Goal: Task Accomplishment & Management: Use online tool/utility

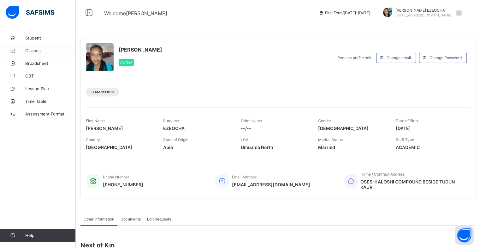
click at [35, 51] on span "Classes" at bounding box center [50, 50] width 51 height 5
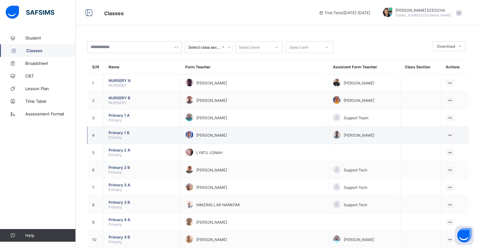
drag, startPoint x: 312, startPoint y: 130, endPoint x: 318, endPoint y: 133, distance: 6.9
click at [329, 133] on td "[PERSON_NAME]" at bounding box center [365, 134] width 72 height 17
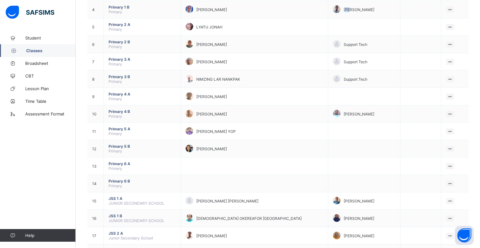
scroll to position [126, 0]
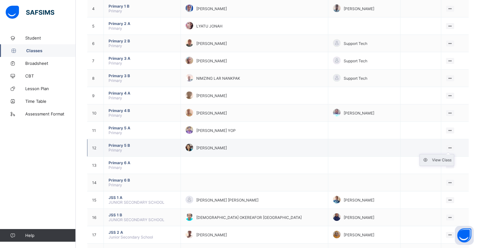
click at [451, 160] on div "View Class" at bounding box center [442, 160] width 20 height 6
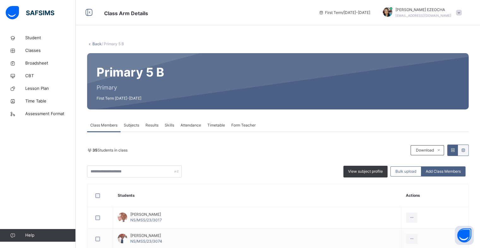
click at [188, 126] on span "Attendance" at bounding box center [191, 125] width 21 height 6
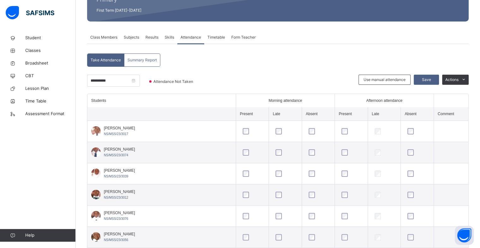
scroll to position [88, 0]
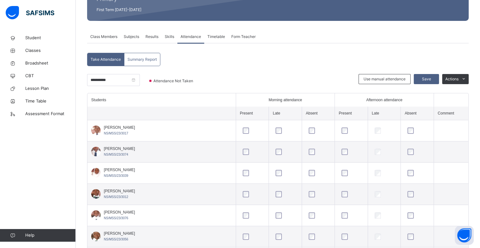
click at [100, 130] on div at bounding box center [95, 129] width 9 height 9
click at [95, 130] on div at bounding box center [95, 129] width 9 height 9
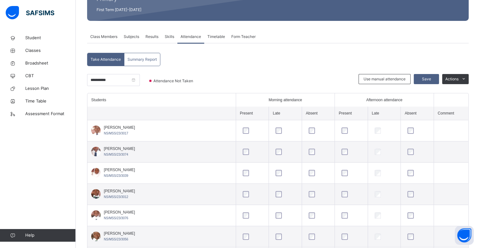
click at [95, 130] on div at bounding box center [95, 129] width 9 height 9
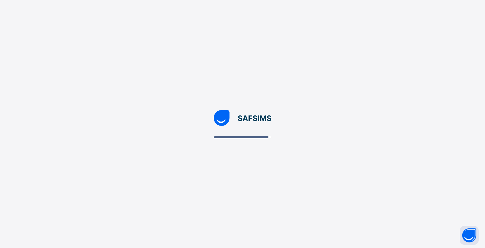
click at [351, 176] on div at bounding box center [242, 124] width 485 height 248
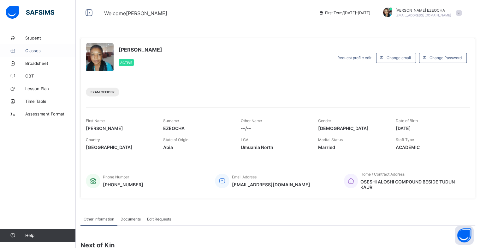
click at [38, 52] on span "Classes" at bounding box center [50, 50] width 51 height 5
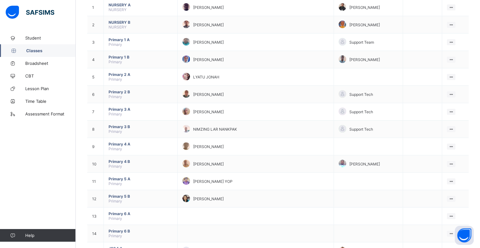
scroll to position [118, 0]
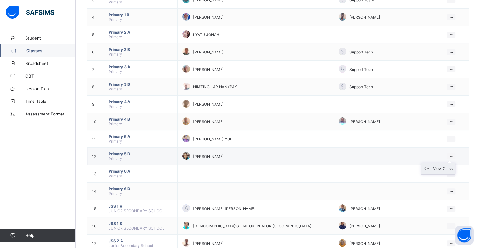
click at [447, 169] on div "View Class" at bounding box center [443, 168] width 20 height 6
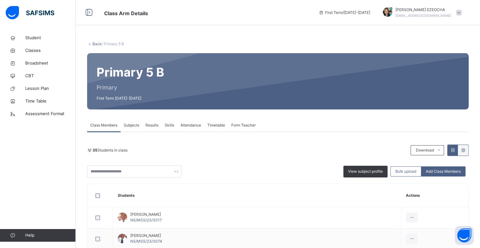
click at [193, 126] on span "Attendance" at bounding box center [191, 125] width 21 height 6
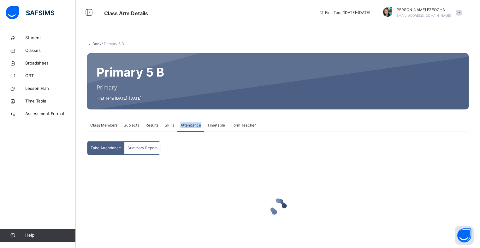
click at [193, 126] on span "Attendance" at bounding box center [191, 125] width 21 height 6
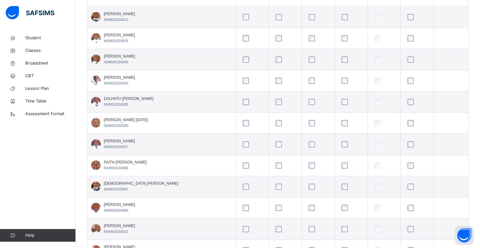
scroll to position [278, 0]
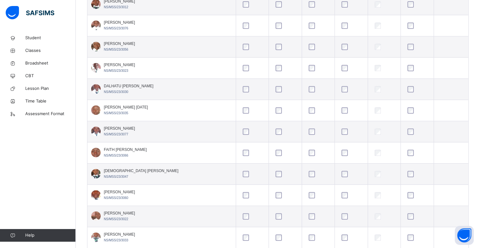
click at [469, 119] on td at bounding box center [451, 110] width 35 height 21
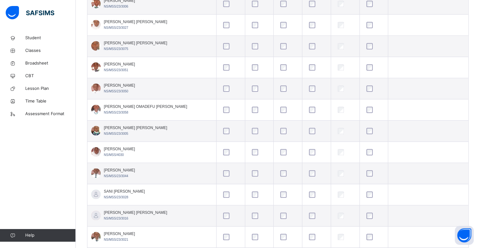
scroll to position [535, 0]
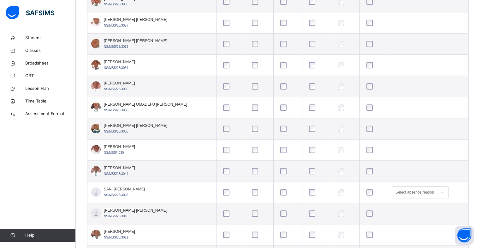
click at [99, 232] on div at bounding box center [95, 233] width 9 height 9
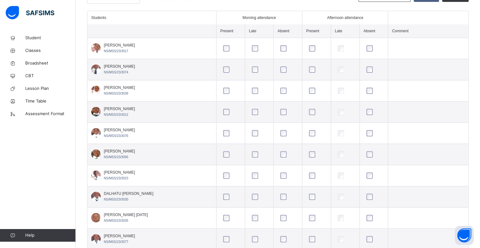
scroll to position [165, 0]
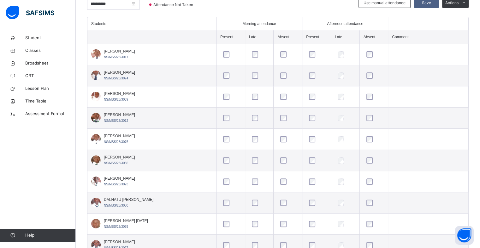
click at [95, 75] on div at bounding box center [95, 74] width 9 height 9
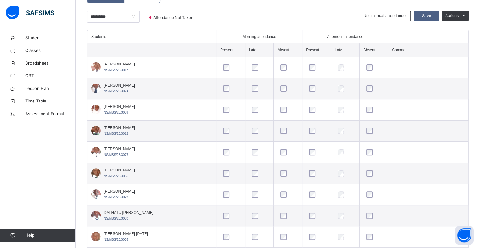
scroll to position [139, 0]
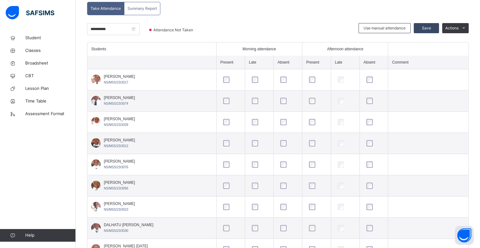
click at [429, 29] on span "Save" at bounding box center [427, 28] width 16 height 6
click at [140, 30] on input "**********" at bounding box center [113, 29] width 53 height 12
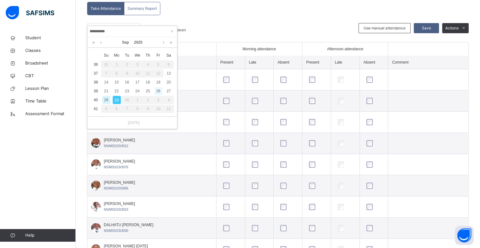
click at [159, 91] on div "26" at bounding box center [158, 91] width 8 height 8
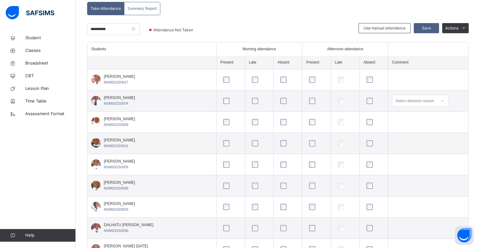
click at [365, 100] on div at bounding box center [374, 101] width 18 height 6
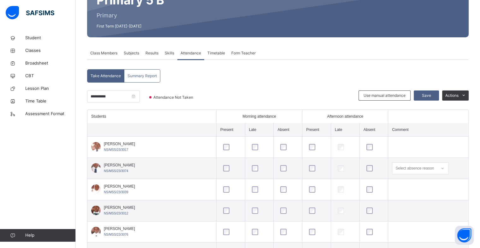
scroll to position [63, 0]
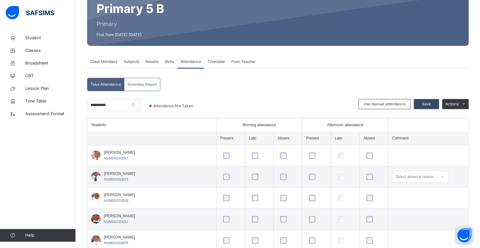
click at [435, 101] on span "Save" at bounding box center [427, 104] width 16 height 6
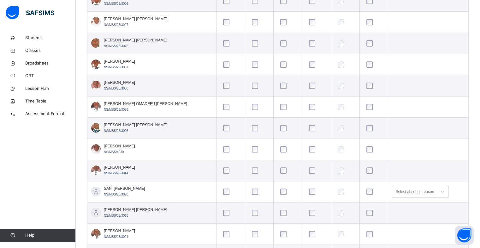
scroll to position [540, 0]
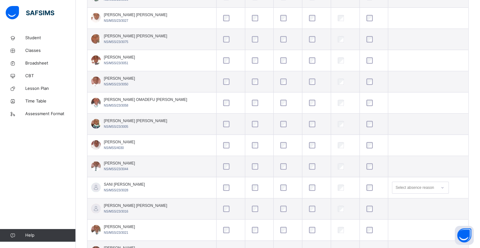
click at [469, 216] on td at bounding box center [429, 208] width 80 height 21
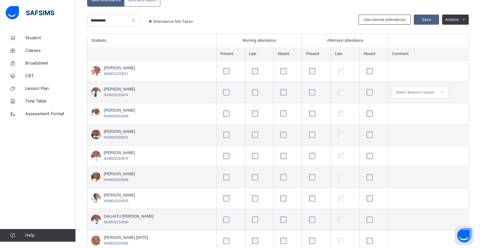
scroll to position [123, 0]
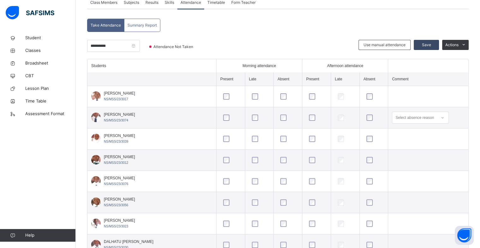
click at [427, 44] on span "Save" at bounding box center [427, 45] width 16 height 6
click at [188, 67] on th "Students" at bounding box center [152, 65] width 129 height 13
click at [140, 48] on input "**********" at bounding box center [113, 46] width 53 height 12
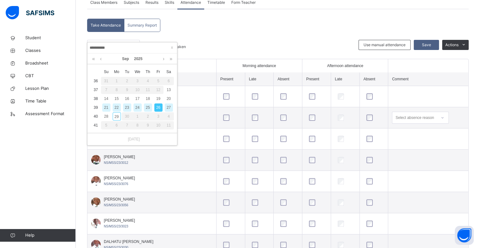
click at [148, 108] on div "25" at bounding box center [148, 107] width 8 height 8
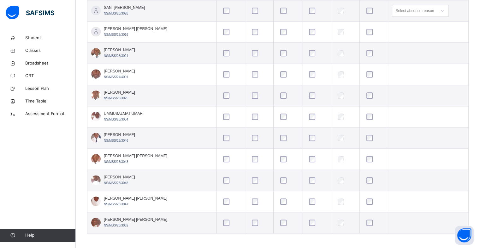
scroll to position [738, 0]
drag, startPoint x: 468, startPoint y: 96, endPoint x: 474, endPoint y: 68, distance: 28.4
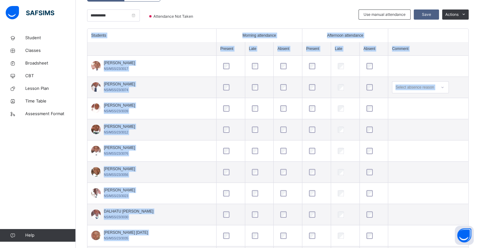
scroll to position [144, 0]
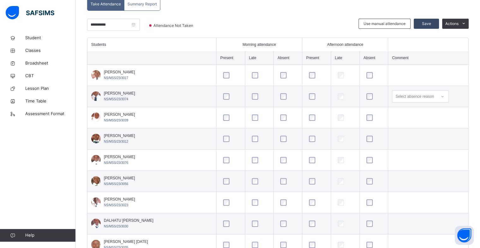
click at [435, 25] on span "Save" at bounding box center [427, 24] width 16 height 6
click at [140, 27] on input "**********" at bounding box center [113, 25] width 53 height 12
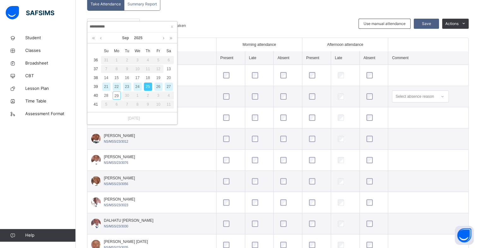
click at [138, 86] on div "24" at bounding box center [138, 86] width 8 height 8
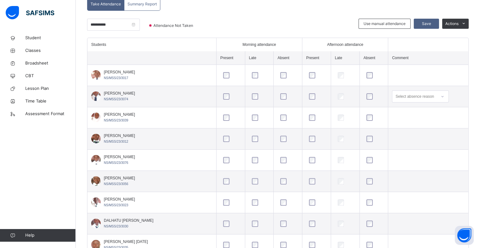
click at [308, 96] on div at bounding box center [317, 96] width 18 height 6
click at [310, 157] on div at bounding box center [317, 160] width 18 height 6
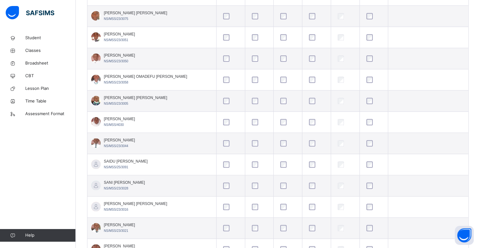
scroll to position [565, 0]
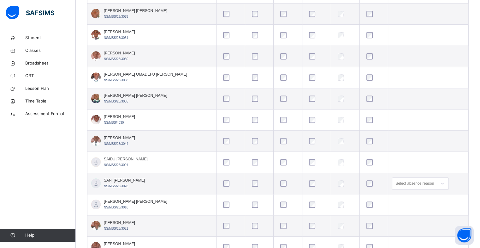
click at [440, 228] on td at bounding box center [429, 225] width 80 height 21
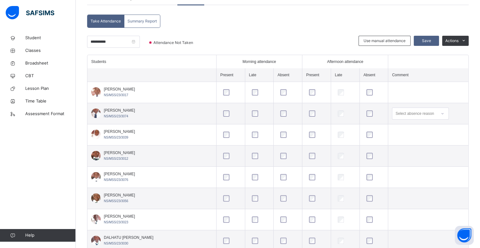
scroll to position [81, 0]
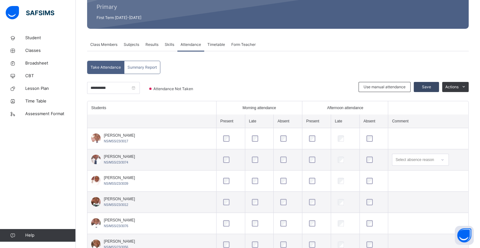
click at [432, 87] on span "Save" at bounding box center [427, 87] width 16 height 6
click at [140, 89] on input "**********" at bounding box center [113, 88] width 53 height 12
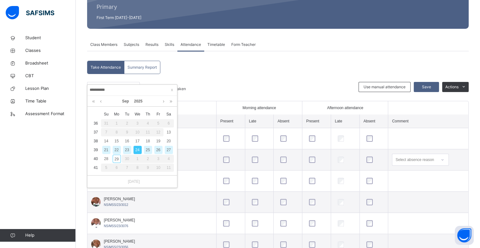
click at [128, 150] on div "23" at bounding box center [127, 150] width 8 height 8
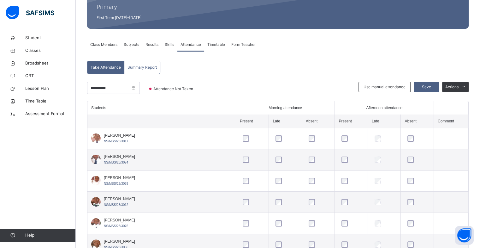
drag, startPoint x: 190, startPoint y: 163, endPoint x: 201, endPoint y: 160, distance: 11.3
click at [201, 160] on td "[PERSON_NAME] NS/MSS/23/3074" at bounding box center [162, 159] width 148 height 21
drag, startPoint x: 263, startPoint y: 149, endPoint x: 288, endPoint y: 143, distance: 25.9
drag, startPoint x: 288, startPoint y: 143, endPoint x: 314, endPoint y: 157, distance: 29.7
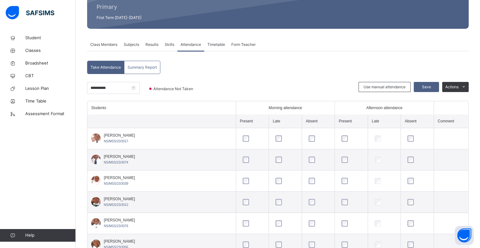
click at [314, 157] on div at bounding box center [319, 159] width 22 height 6
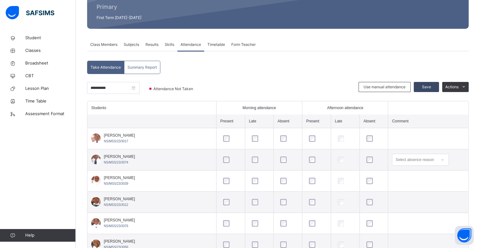
click at [431, 87] on span "Save" at bounding box center [427, 87] width 16 height 6
click at [140, 91] on input "**********" at bounding box center [113, 88] width 53 height 12
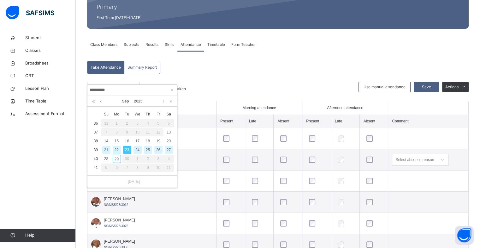
click at [116, 150] on div "22" at bounding box center [117, 150] width 8 height 8
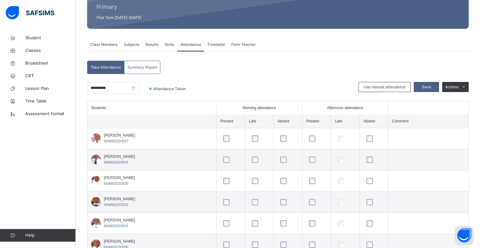
click at [148, 196] on td "[PERSON_NAME] NS/MSS/23/3012" at bounding box center [152, 201] width 129 height 21
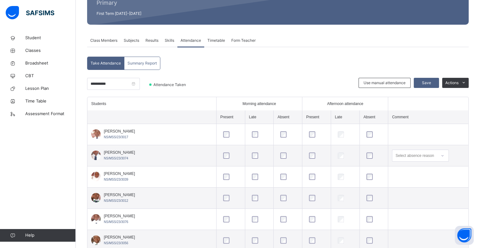
scroll to position [76, 0]
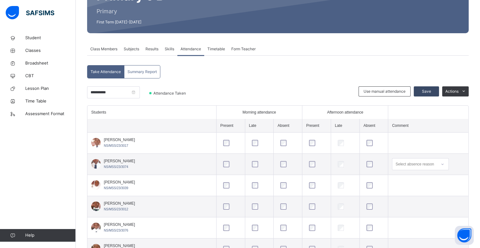
click at [435, 89] on span "Save" at bounding box center [427, 91] width 16 height 6
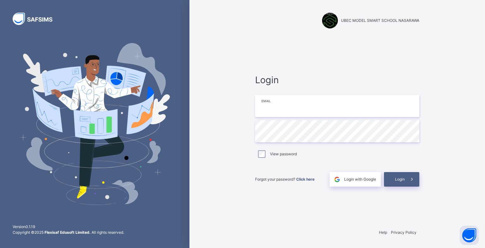
type input "**********"
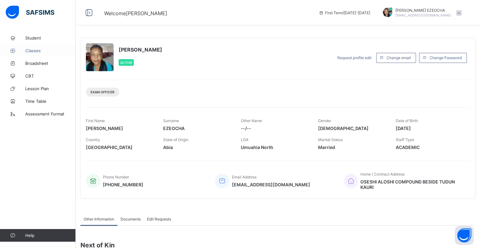
click at [39, 48] on span "Classes" at bounding box center [50, 50] width 51 height 5
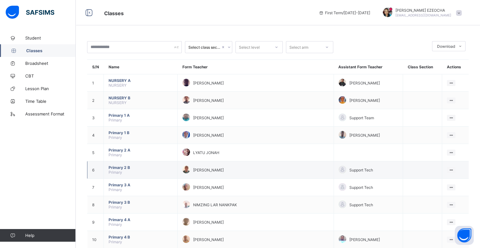
drag, startPoint x: 281, startPoint y: 132, endPoint x: 316, endPoint y: 164, distance: 46.7
click at [316, 164] on tbody "1 NURSERY A NURSERY [PERSON_NAME] YAWA SHAMSIYAT [PERSON_NAME] View Class 2 NUR…" at bounding box center [279, 247] width 382 height 347
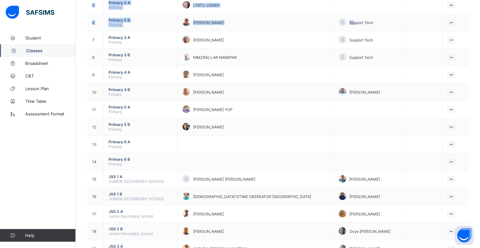
scroll to position [156, 0]
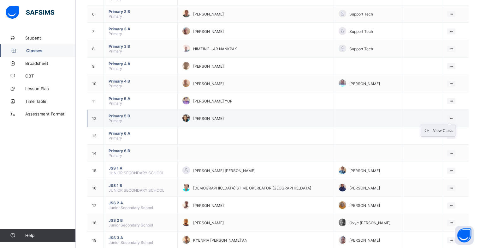
click at [444, 131] on div "View Class" at bounding box center [443, 130] width 20 height 6
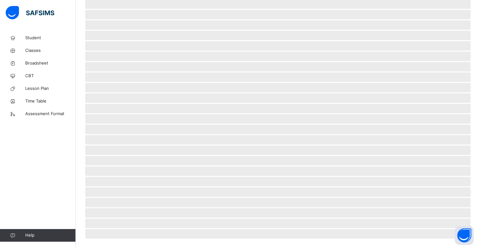
scroll to position [100, 0]
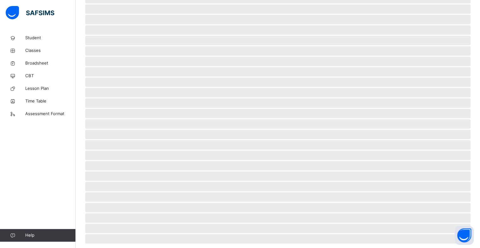
click at [444, 131] on span "‌" at bounding box center [278, 134] width 386 height 9
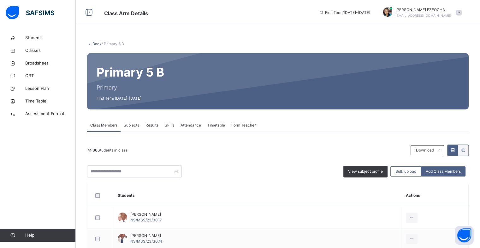
click at [196, 124] on span "Attendance" at bounding box center [191, 125] width 21 height 6
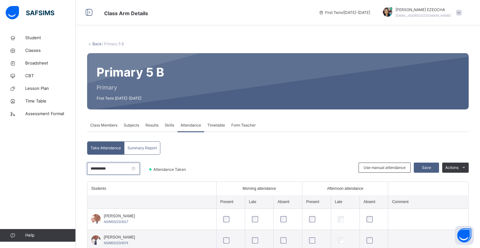
click at [140, 170] on input "**********" at bounding box center [113, 168] width 53 height 12
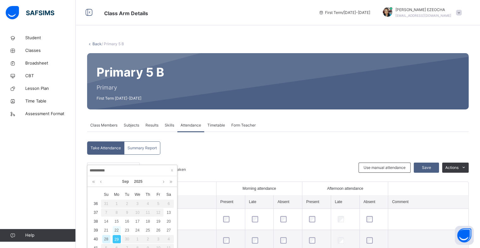
click at [116, 231] on div "22" at bounding box center [117, 230] width 8 height 8
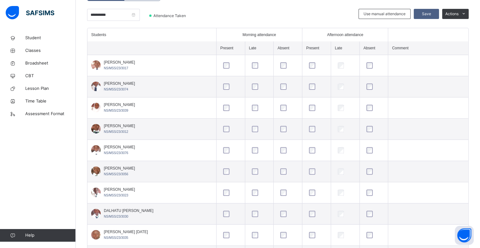
scroll to position [139, 0]
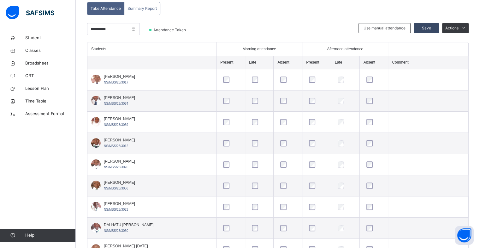
click at [435, 28] on span "Save" at bounding box center [427, 28] width 16 height 6
click at [140, 30] on input "**********" at bounding box center [113, 29] width 53 height 12
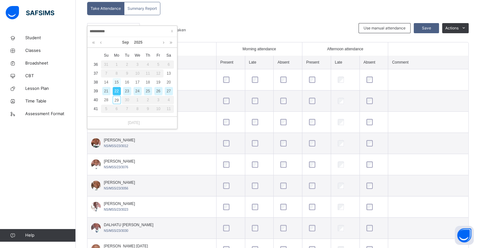
click at [117, 82] on div "15" at bounding box center [117, 82] width 8 height 8
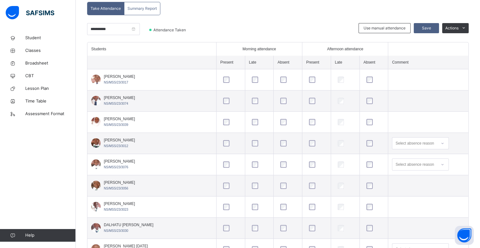
drag, startPoint x: 295, startPoint y: 94, endPoint x: 305, endPoint y: 102, distance: 13.0
click at [306, 102] on div at bounding box center [316, 100] width 21 height 13
click at [338, 136] on div at bounding box center [345, 142] width 21 height 13
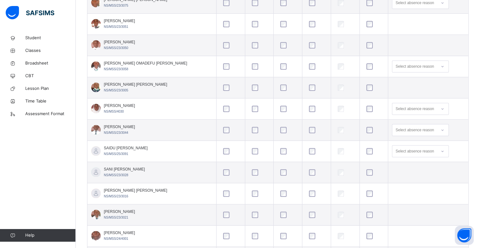
scroll to position [582, 0]
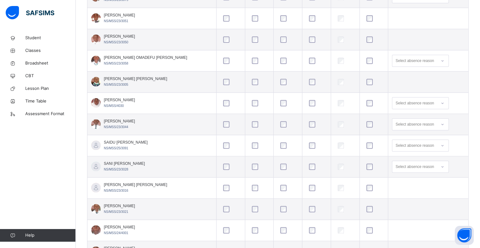
drag, startPoint x: 370, startPoint y: 206, endPoint x: 397, endPoint y: 215, distance: 28.7
click at [397, 215] on tr "SHUAIBU LAKPA MOHAMMED NS/MSS/23/3021" at bounding box center [278, 208] width 381 height 21
drag, startPoint x: 397, startPoint y: 215, endPoint x: 485, endPoint y: 246, distance: 92.9
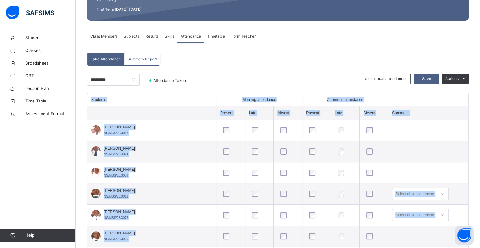
scroll to position [81, 0]
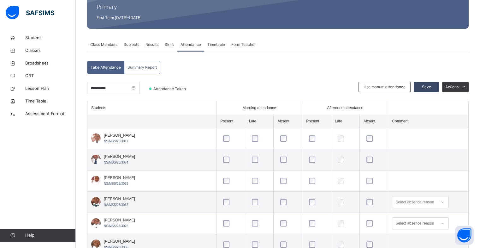
click at [428, 87] on span "Save" at bounding box center [427, 87] width 16 height 6
click at [140, 91] on input "**********" at bounding box center [113, 88] width 53 height 12
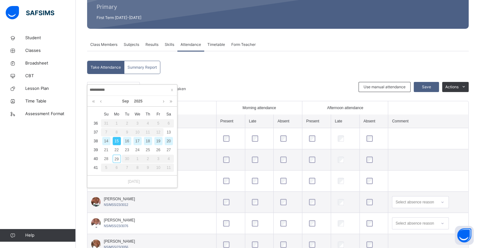
click at [127, 142] on div "16" at bounding box center [127, 141] width 8 height 8
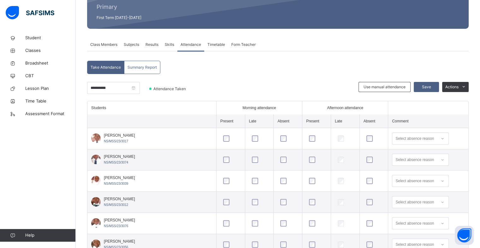
click at [127, 142] on span "NS/MSS/23/3017" at bounding box center [116, 140] width 24 height 3
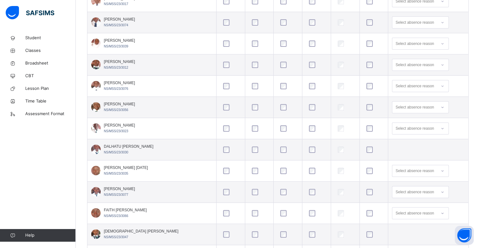
scroll to position [0, 0]
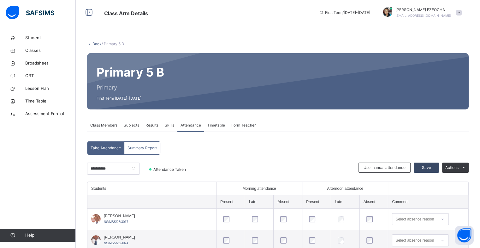
click at [433, 166] on span "Save" at bounding box center [427, 168] width 16 height 6
click at [140, 172] on input "**********" at bounding box center [113, 168] width 53 height 12
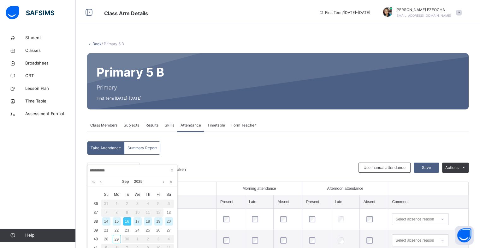
click at [139, 222] on div "17" at bounding box center [138, 221] width 8 height 8
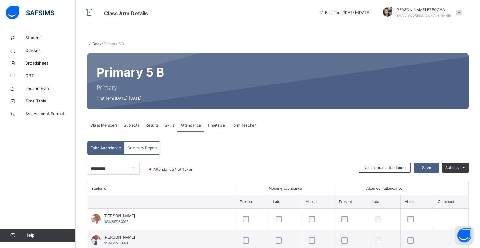
click at [135, 222] on div "ABUBAKAR ISHAQ DAHIRU NS/MSS/23/3017" at bounding box center [119, 218] width 31 height 11
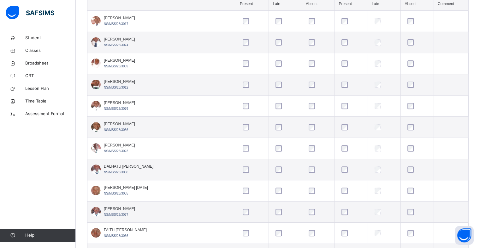
scroll to position [202, 0]
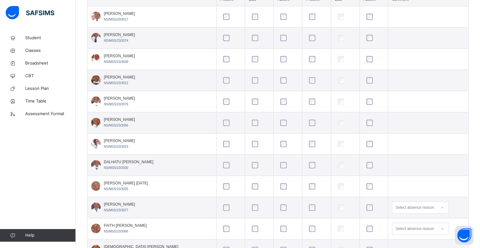
click at [364, 227] on tr "FAITH LUBA JEREMIAH NS/MSS/23/3066 Select absence reason" at bounding box center [278, 228] width 381 height 21
drag, startPoint x: 402, startPoint y: 228, endPoint x: 408, endPoint y: 228, distance: 5.4
click at [408, 228] on div "Select absence reason" at bounding box center [415, 228] width 39 height 12
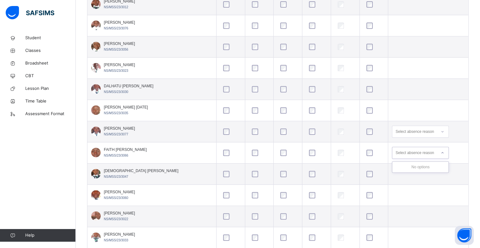
scroll to position [291, 0]
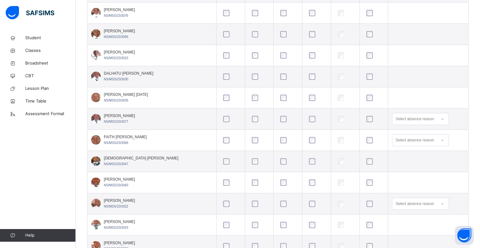
drag, startPoint x: 382, startPoint y: 205, endPoint x: 394, endPoint y: 209, distance: 12.9
click at [394, 209] on tr "ISAAC AMOS NS/MSS/23/3022 Select absence reason" at bounding box center [278, 203] width 381 height 21
drag, startPoint x: 401, startPoint y: 237, endPoint x: 438, endPoint y: 246, distance: 37.4
click at [438, 246] on td at bounding box center [429, 245] width 80 height 21
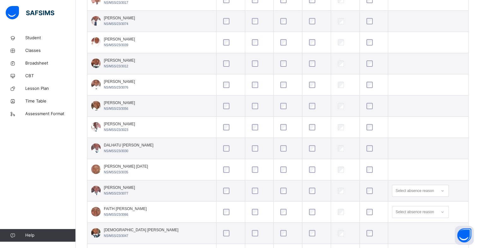
scroll to position [190, 0]
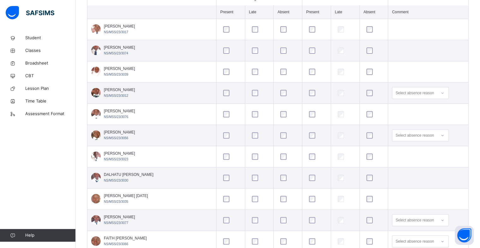
drag, startPoint x: 453, startPoint y: 158, endPoint x: 465, endPoint y: 195, distance: 38.9
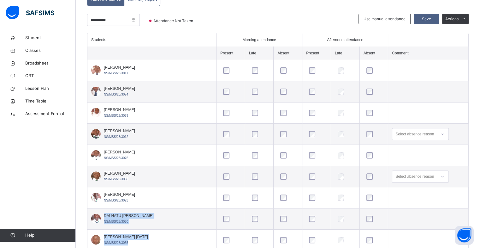
scroll to position [143, 0]
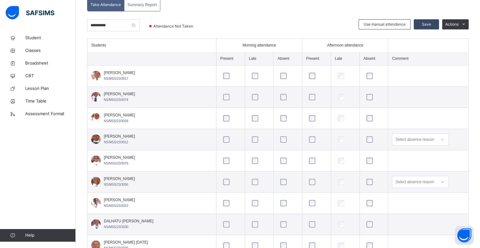
click at [429, 26] on span "Save" at bounding box center [427, 24] width 16 height 6
click at [140, 27] on input "**********" at bounding box center [113, 25] width 53 height 12
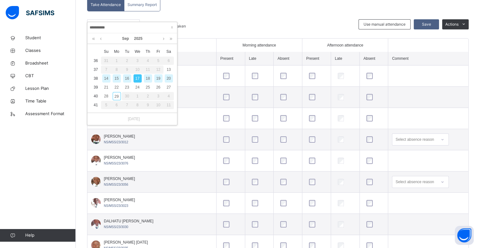
click at [147, 78] on div "18" at bounding box center [148, 78] width 8 height 8
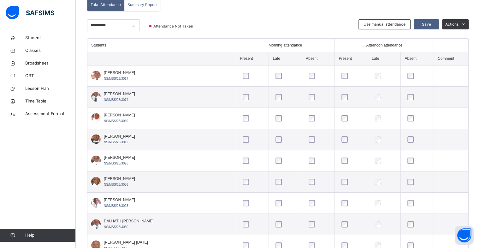
click at [335, 145] on td at bounding box center [351, 139] width 33 height 21
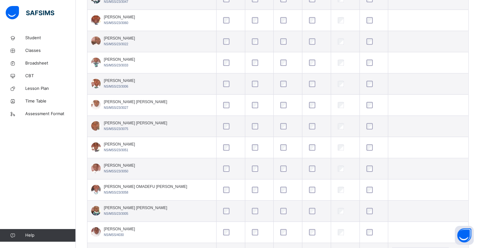
scroll to position [447, 0]
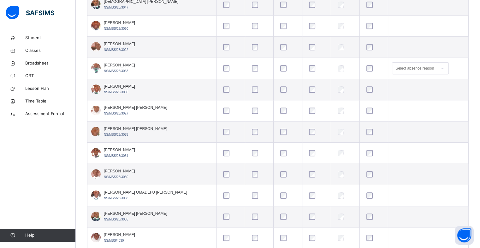
click at [409, 14] on tbody "ABUBAKAR ISHAQ DAHIRU NS/MSS/23/3017 ADAMU FARUK OSABO NS/MSS/23/3074 AISHA IBR…" at bounding box center [278, 142] width 381 height 762
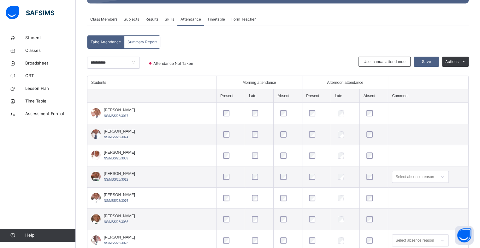
scroll to position [81, 0]
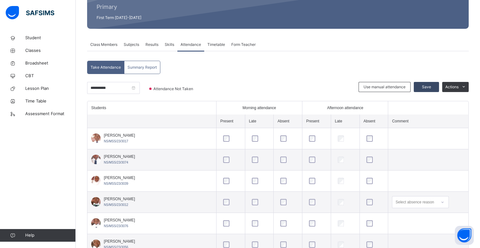
click at [431, 87] on span "Save" at bounding box center [427, 87] width 16 height 6
click at [140, 89] on input "**********" at bounding box center [113, 88] width 53 height 12
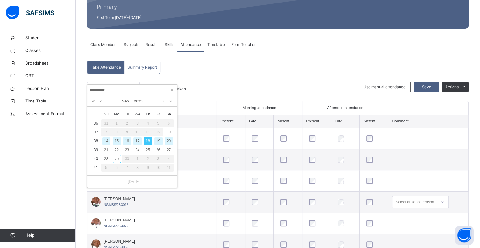
click at [160, 141] on div "19" at bounding box center [158, 141] width 8 height 8
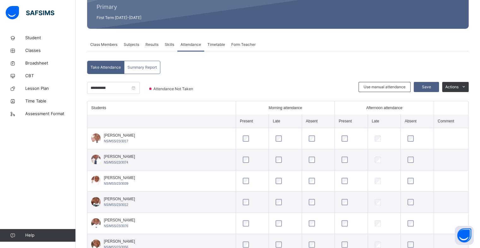
drag, startPoint x: 350, startPoint y: 221, endPoint x: 386, endPoint y: 217, distance: 35.8
click at [386, 217] on tr "BASHIR LAUYA MUHAMMAD NS/MSS/23/3076" at bounding box center [278, 223] width 381 height 21
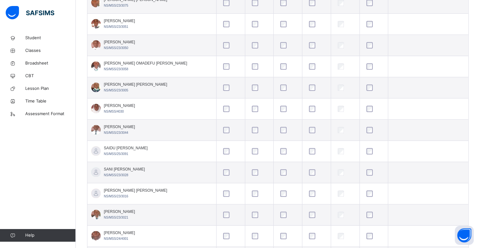
scroll to position [582, 0]
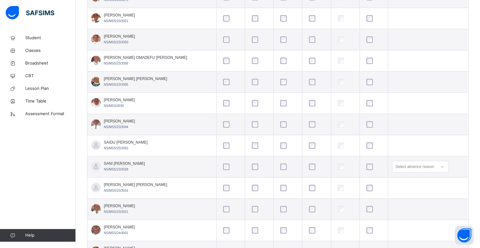
drag, startPoint x: 369, startPoint y: 198, endPoint x: 408, endPoint y: 213, distance: 41.4
click at [408, 213] on tr "SHUAIBU LAKPA MOHAMMED NS/MSS/23/3021" at bounding box center [278, 208] width 381 height 21
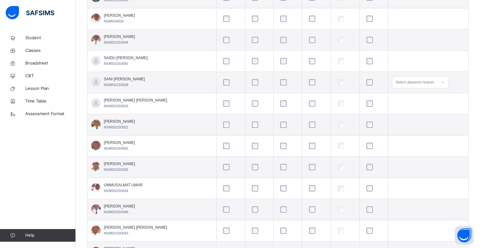
scroll to position [670, 0]
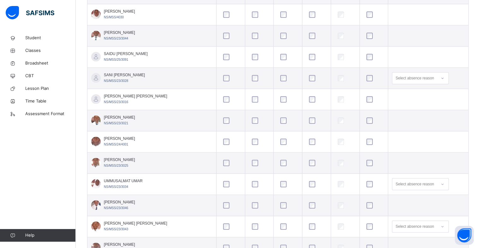
drag, startPoint x: 383, startPoint y: 232, endPoint x: 418, endPoint y: 231, distance: 35.4
click at [418, 231] on tr "YAHAYA TANKO AHMED NS/MSS/23/3043 Select absence reason" at bounding box center [278, 226] width 381 height 21
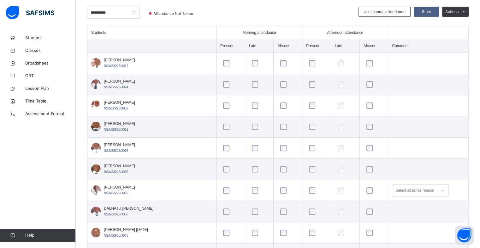
scroll to position [152, 0]
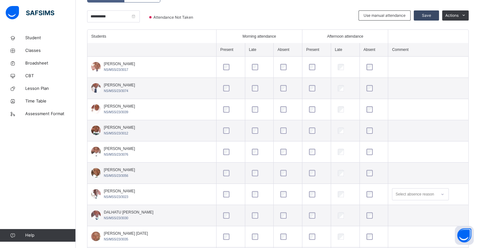
click at [429, 14] on span "Save" at bounding box center [427, 16] width 16 height 6
click at [431, 15] on span "Save" at bounding box center [427, 16] width 16 height 6
click at [427, 13] on span "Save" at bounding box center [427, 16] width 16 height 6
click at [433, 15] on span "Save" at bounding box center [427, 16] width 16 height 6
